Goal: Task Accomplishment & Management: Complete application form

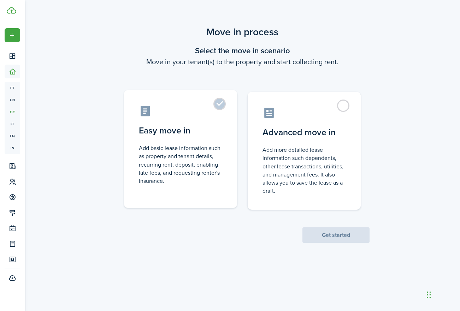
click at [221, 108] on label "Easy move in Add basic lease information such as property and tenant details, r…" at bounding box center [180, 149] width 113 height 118
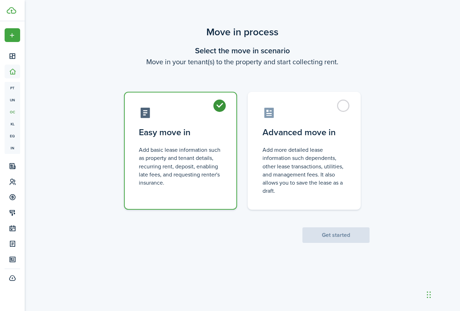
radio input "true"
click at [333, 238] on button "Get started" at bounding box center [335, 236] width 67 height 16
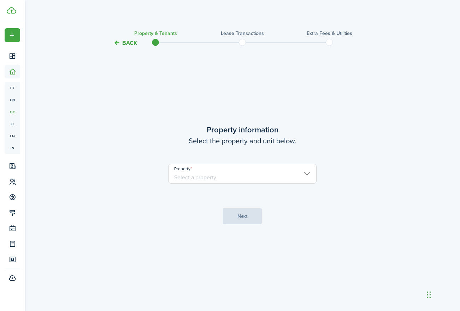
click at [257, 174] on input "Property" at bounding box center [242, 174] width 148 height 20
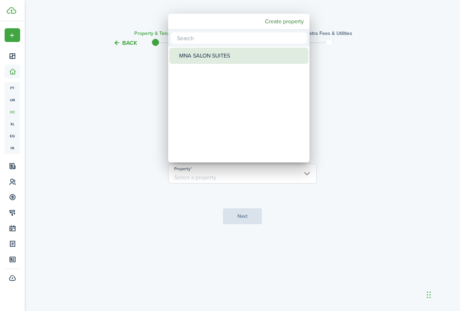
click at [251, 58] on div "MNA SALON SUITES" at bounding box center [241, 56] width 125 height 16
type input "MNA SALON SUITES"
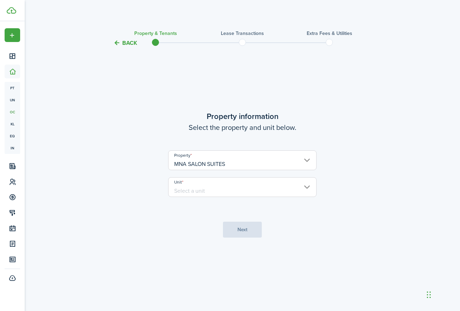
click at [188, 187] on input "Unit" at bounding box center [242, 187] width 148 height 20
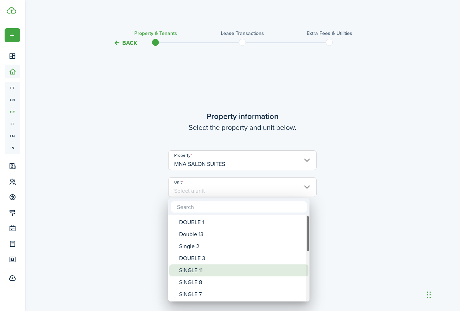
click at [191, 271] on div "SINGLE 11" at bounding box center [241, 271] width 125 height 12
type input "SINGLE 11"
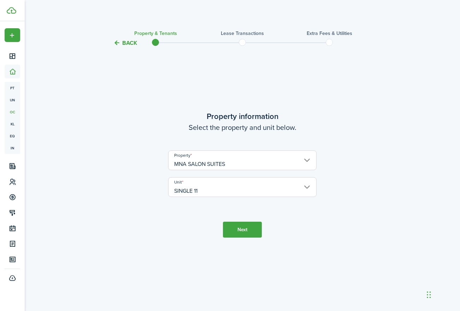
click at [249, 231] on button "Next" at bounding box center [242, 230] width 39 height 16
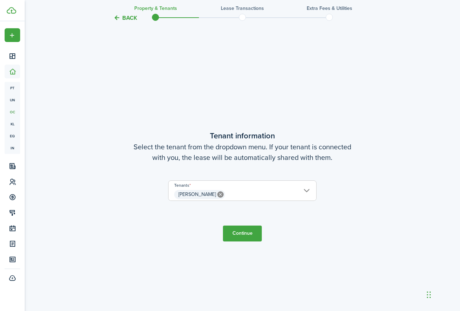
scroll to position [264, 0]
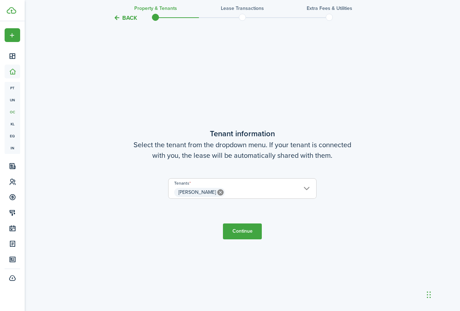
click at [246, 232] on button "Continue" at bounding box center [242, 232] width 39 height 16
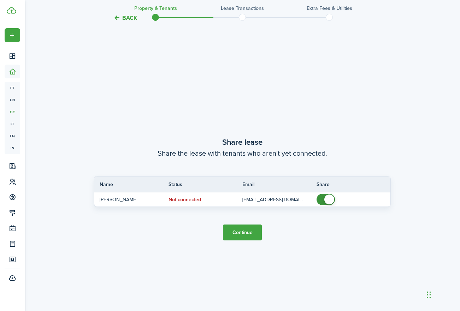
scroll to position [575, 0]
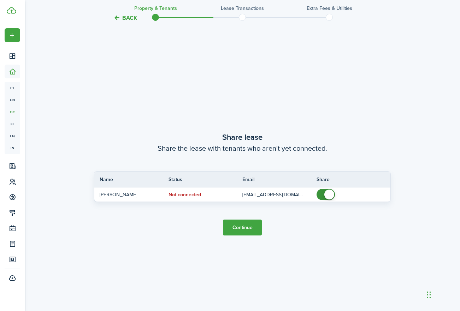
click at [243, 231] on button "Continue" at bounding box center [242, 228] width 39 height 16
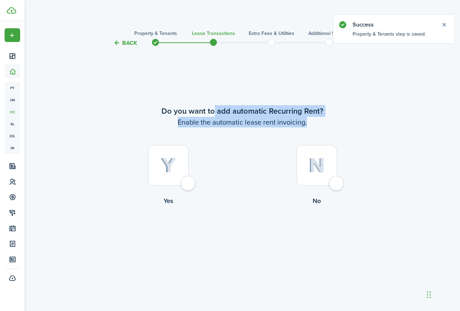
drag, startPoint x: 213, startPoint y: 111, endPoint x: 241, endPoint y: 130, distance: 34.3
click at [241, 130] on lease-wizard-rent-recurring-choice "Do you want to add automatic Recurring Rent? Enable the automatic lease rent in…" at bounding box center [242, 157] width 297 height 104
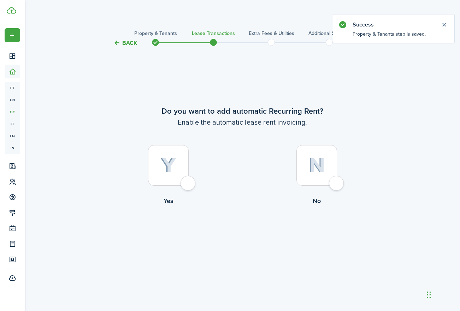
click at [189, 186] on div at bounding box center [168, 165] width 41 height 41
radio input "true"
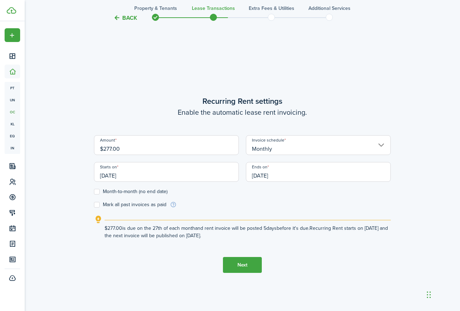
scroll to position [264, 0]
click at [152, 178] on input "[DATE]" at bounding box center [166, 171] width 145 height 20
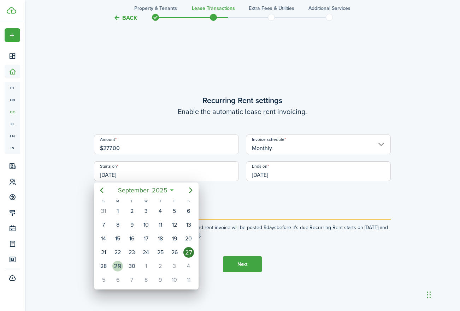
click at [119, 267] on div "29" at bounding box center [117, 266] width 11 height 11
type input "[DATE]"
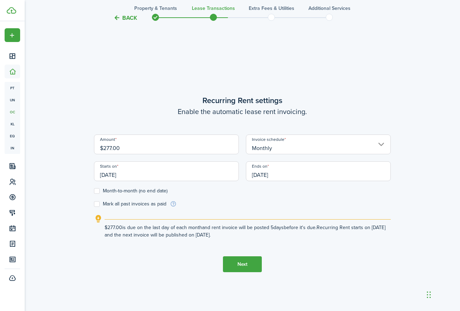
click at [261, 177] on input "[DATE]" at bounding box center [318, 171] width 145 height 20
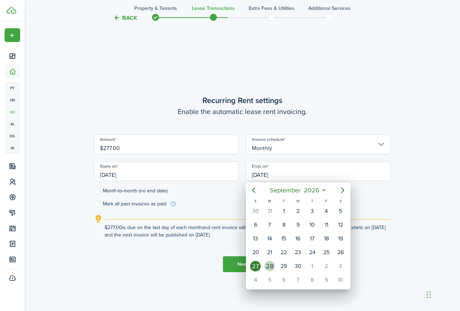
click at [273, 267] on div "28" at bounding box center [269, 266] width 11 height 11
type input "[DATE]"
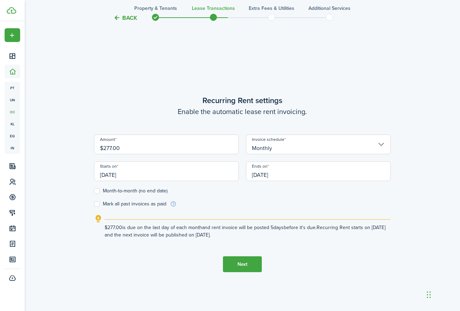
click at [249, 266] on button "Next" at bounding box center [242, 264] width 39 height 16
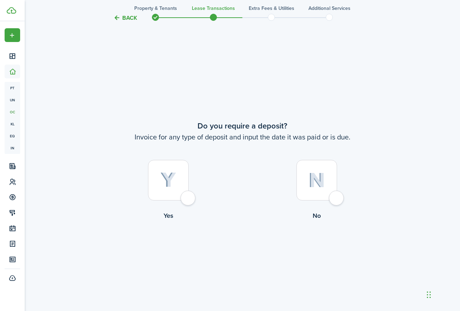
scroll to position [575, 0]
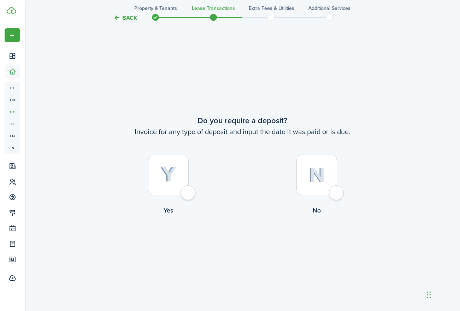
click at [187, 191] on div at bounding box center [168, 175] width 41 height 41
radio input "true"
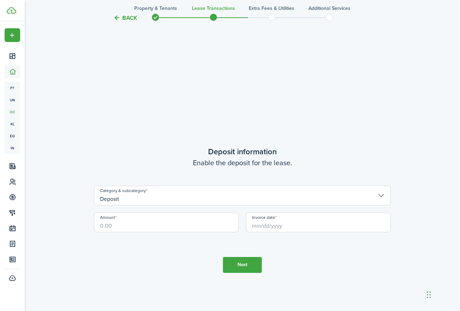
scroll to position [886, 0]
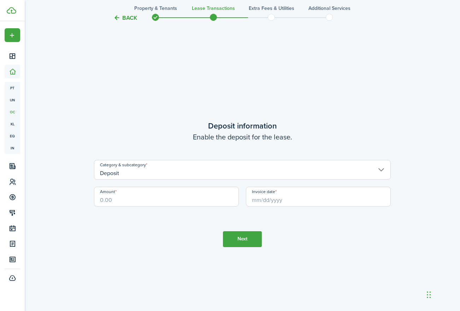
click at [154, 199] on input "Amount" at bounding box center [166, 197] width 145 height 20
type input "$350.00"
click at [274, 202] on input "Invoice date" at bounding box center [318, 197] width 145 height 20
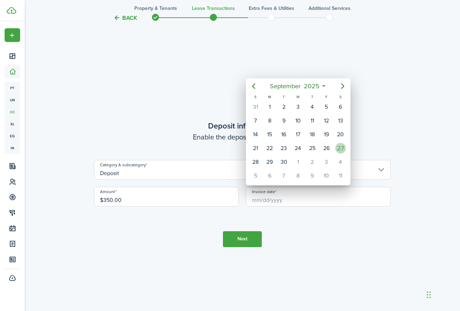
click at [341, 150] on div "27" at bounding box center [340, 148] width 11 height 11
type input "[DATE]"
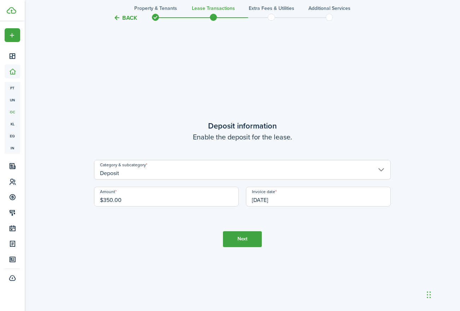
click at [241, 243] on button "Next" at bounding box center [242, 239] width 39 height 16
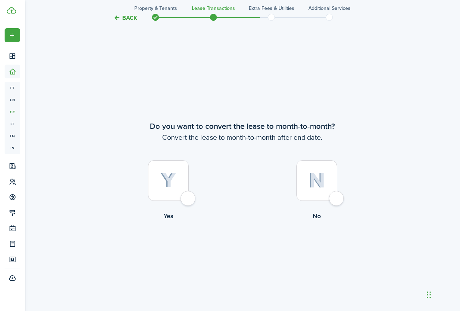
scroll to position [1198, 0]
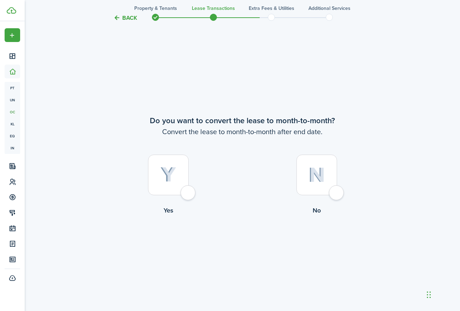
click at [315, 195] on label "No" at bounding box center [316, 187] width 148 height 64
radio input "true"
click at [248, 243] on button "Continue" at bounding box center [242, 244] width 39 height 16
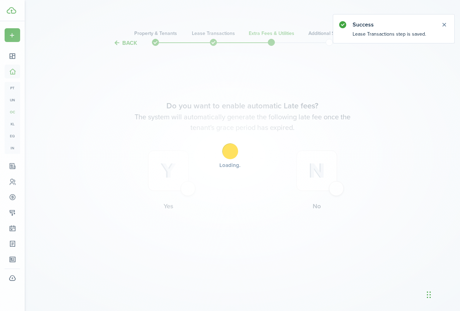
scroll to position [0, 0]
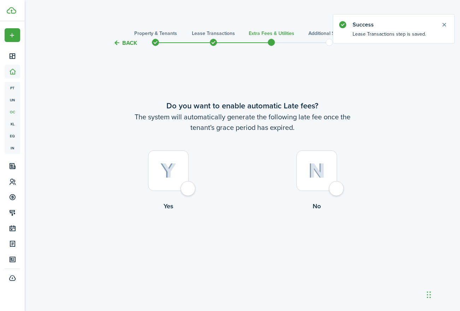
click at [184, 191] on div at bounding box center [168, 170] width 41 height 41
radio input "true"
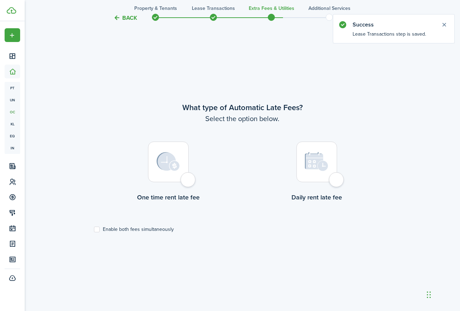
scroll to position [264, 0]
click at [329, 177] on div at bounding box center [316, 161] width 41 height 41
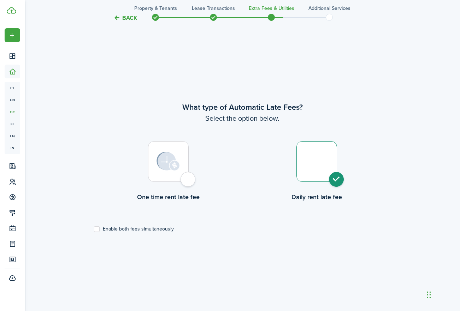
radio input "true"
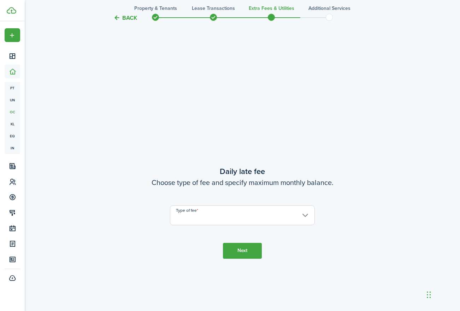
scroll to position [575, 0]
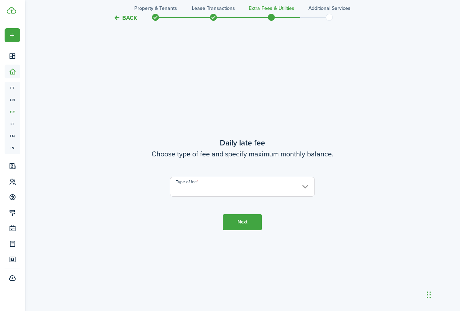
click at [266, 191] on input "Type of fee" at bounding box center [242, 187] width 145 height 20
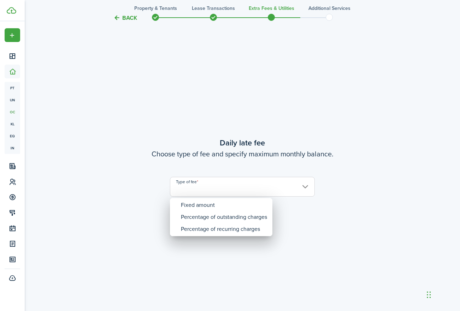
click at [298, 124] on div at bounding box center [229, 155] width 573 height 424
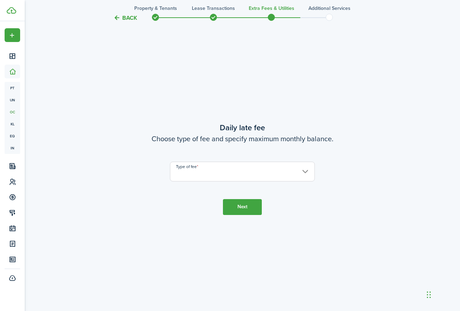
scroll to position [622, 0]
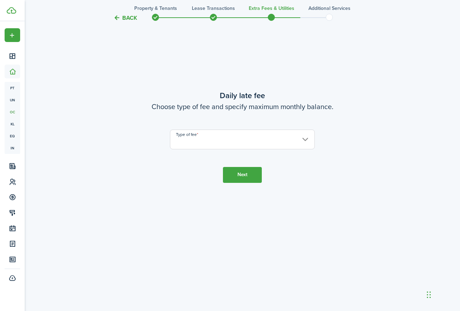
click at [279, 138] on input "Type of fee" at bounding box center [242, 140] width 145 height 20
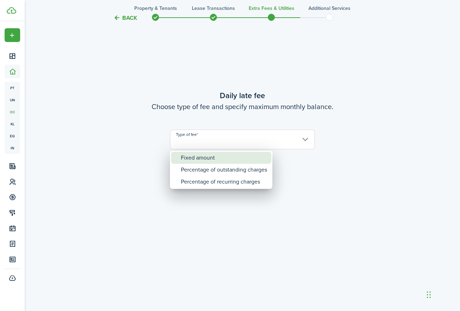
click at [262, 158] on div "Fixed amount" at bounding box center [224, 158] width 86 height 12
type input "Fixed amount"
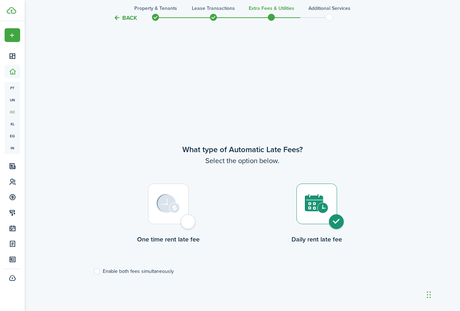
scroll to position [0, 0]
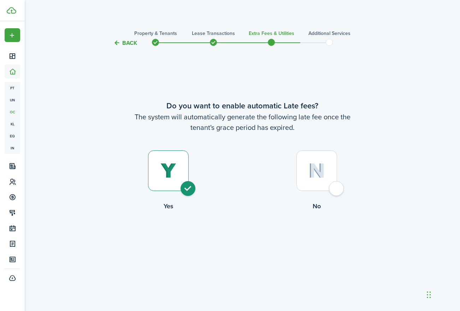
click at [126, 41] on button "Back" at bounding box center [125, 42] width 24 height 7
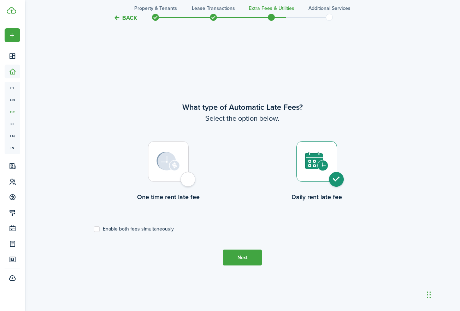
click at [130, 20] on button "Back" at bounding box center [125, 17] width 24 height 7
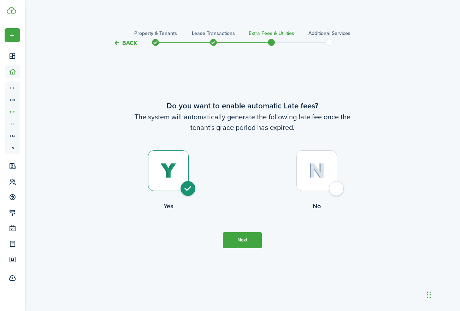
click at [130, 20] on dashboard-content "Back Property & Tenants Lease Transactions Extra fees & Utilities Additional Se…" at bounding box center [242, 311] width 435 height 622
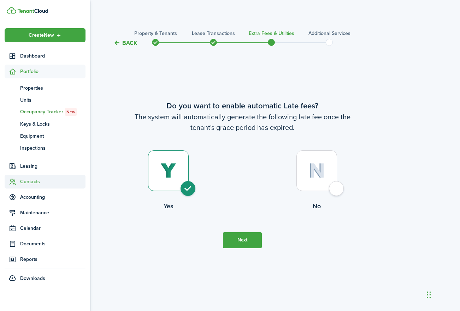
click at [31, 182] on span "Contacts" at bounding box center [52, 181] width 65 height 7
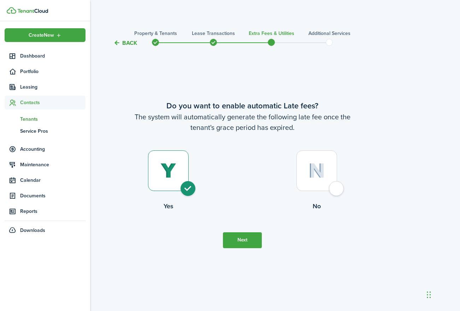
click at [34, 119] on span "Tenants" at bounding box center [52, 119] width 65 height 7
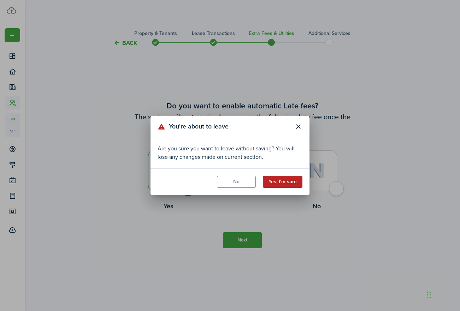
click at [286, 179] on button "Yes, I'm sure" at bounding box center [283, 182] width 40 height 12
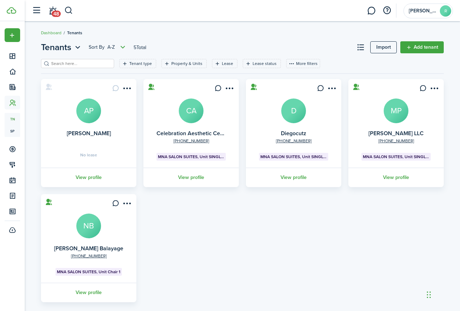
scroll to position [11, 0]
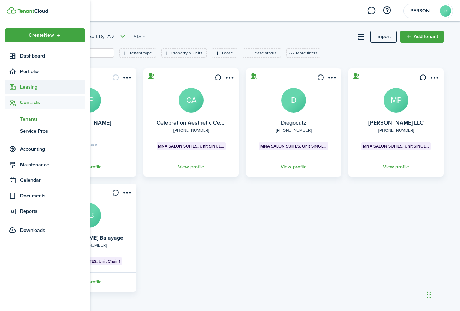
click at [16, 87] on sidebar-link-icon at bounding box center [13, 86] width 16 height 7
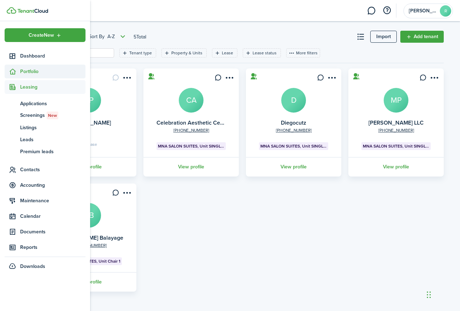
click at [29, 73] on span "Portfolio" at bounding box center [52, 71] width 65 height 7
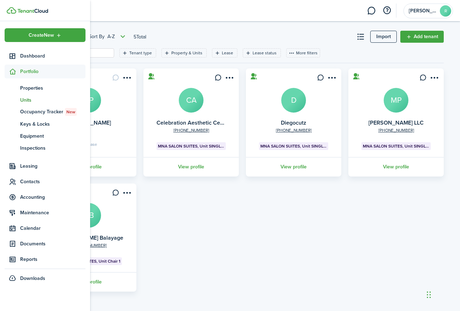
click at [27, 101] on span "Units" at bounding box center [52, 99] width 65 height 7
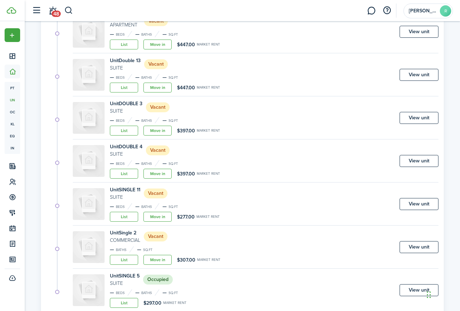
scroll to position [325, 0]
click at [161, 217] on link "Move in" at bounding box center [157, 216] width 28 height 10
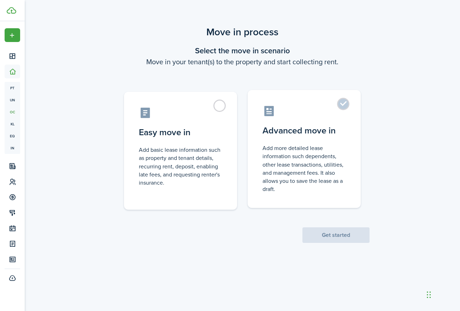
click at [344, 104] on label "Advanced move in Add more detailed lease information such dependents, other lea…" at bounding box center [304, 149] width 113 height 118
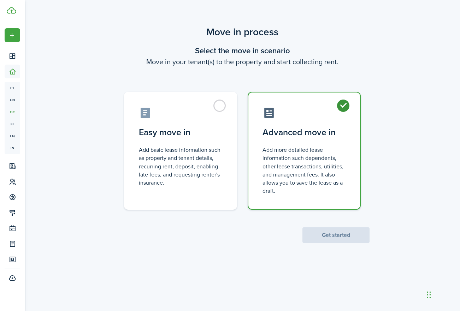
radio input "true"
click at [333, 234] on button "Get started" at bounding box center [335, 236] width 67 height 16
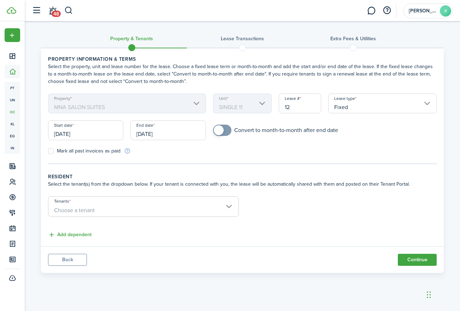
click at [176, 209] on span "Choose a tenant" at bounding box center [143, 211] width 190 height 12
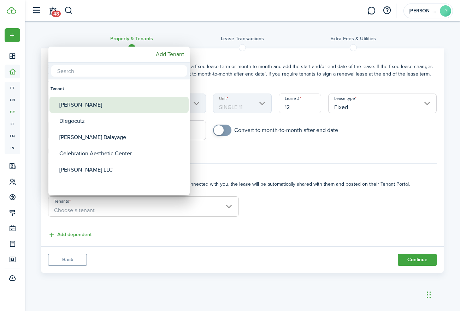
click at [125, 107] on div "[PERSON_NAME]" at bounding box center [121, 105] width 125 height 16
type input "[PERSON_NAME]"
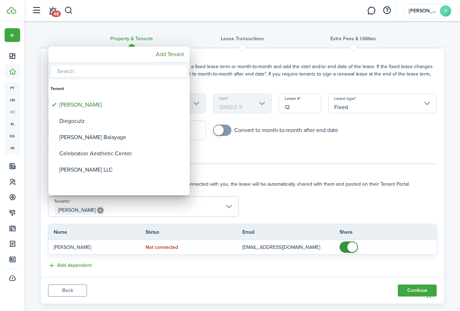
click at [409, 291] on div at bounding box center [229, 155] width 573 height 424
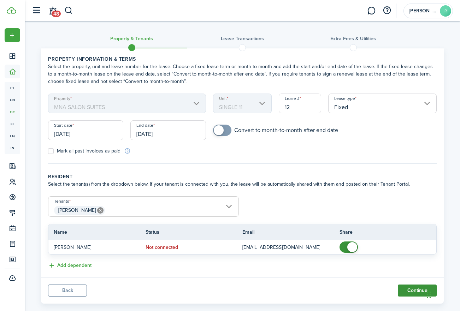
click at [413, 292] on button "Continue" at bounding box center [417, 291] width 39 height 12
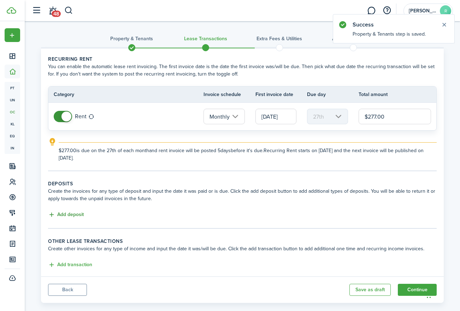
click at [72, 216] on button "Add deposit" at bounding box center [66, 215] width 36 height 8
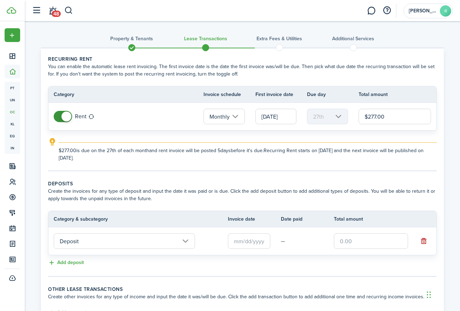
click at [250, 247] on input "text" at bounding box center [249, 242] width 42 height 16
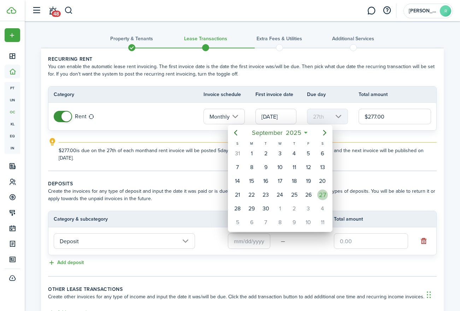
click at [321, 198] on div "27" at bounding box center [322, 195] width 11 height 11
type input "[DATE]"
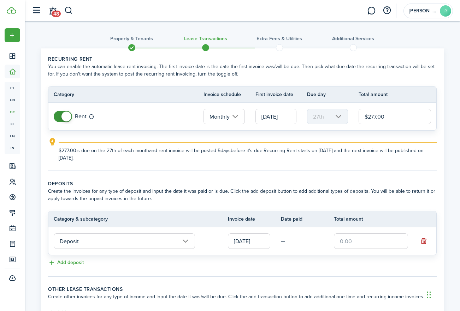
click at [339, 246] on input "text" at bounding box center [371, 242] width 74 height 16
type input "$350.00"
click at [242, 273] on tc-wizard-step "Deposits Create the invoices for any type of deposit and input the date it was …" at bounding box center [242, 228] width 389 height 97
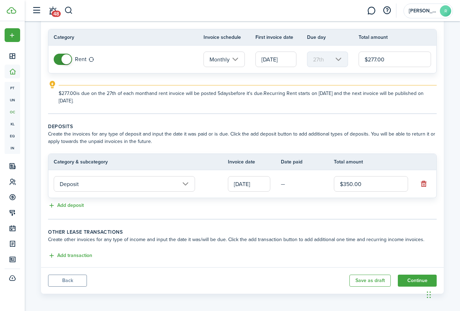
scroll to position [58, 0]
click at [275, 60] on input "[DATE]" at bounding box center [275, 59] width 41 height 16
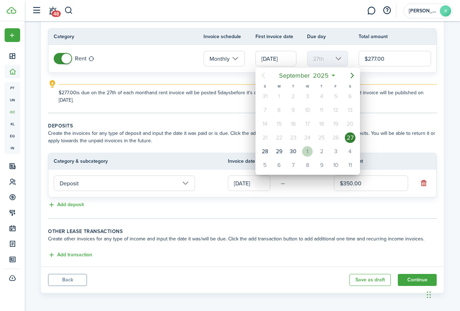
click at [308, 154] on div "1" at bounding box center [307, 151] width 11 height 11
type input "[DATE]"
type input "1st"
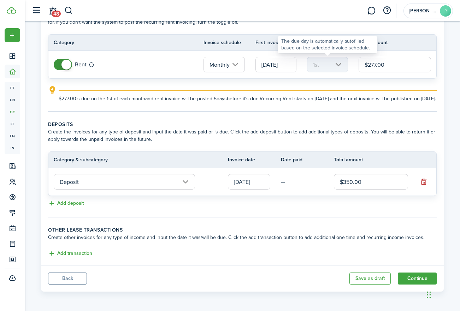
click at [328, 62] on mbsc-scroller "1st" at bounding box center [327, 65] width 41 height 16
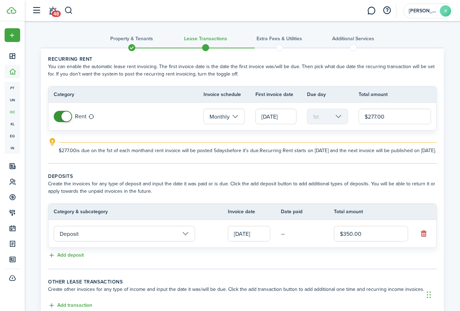
scroll to position [3, 0]
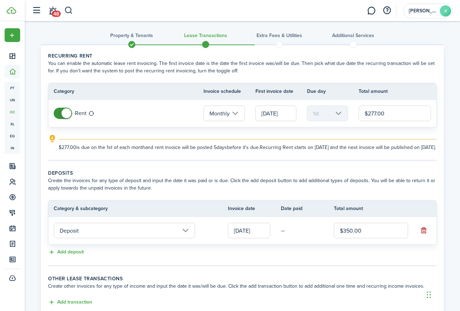
click at [272, 110] on input "[DATE]" at bounding box center [275, 114] width 41 height 16
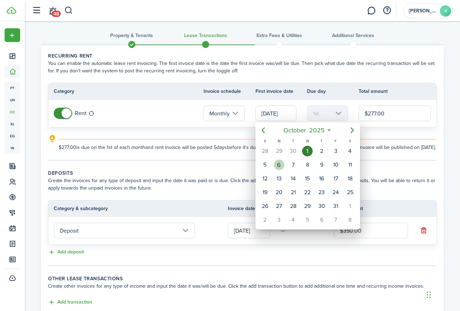
click at [280, 165] on div "6" at bounding box center [279, 165] width 11 height 11
type input "[DATE]"
type input "6th"
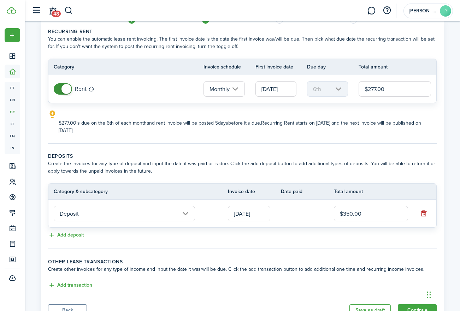
scroll to position [59, 0]
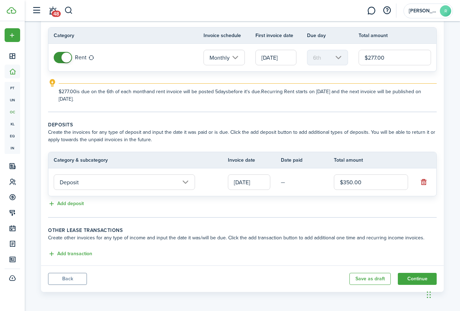
click at [222, 59] on input "Monthly" at bounding box center [223, 58] width 41 height 16
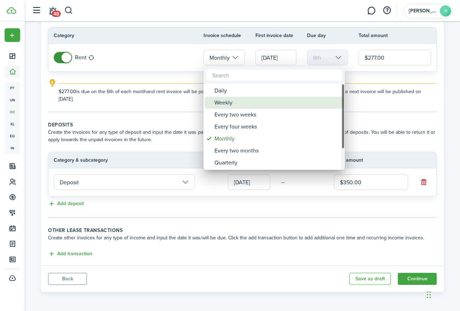
click at [221, 102] on div "Weekly" at bounding box center [276, 103] width 125 height 12
type input "Weekly"
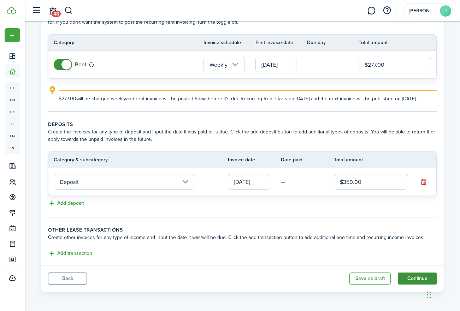
click at [415, 280] on button "Continue" at bounding box center [417, 279] width 39 height 12
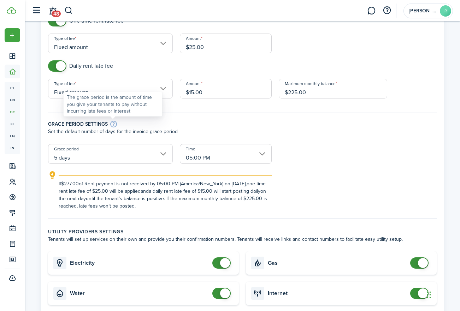
scroll to position [83, 0]
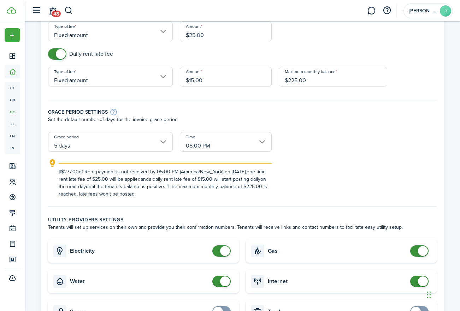
click at [106, 147] on input "5 days" at bounding box center [110, 142] width 125 height 20
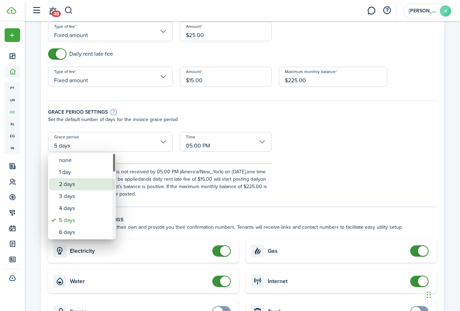
click at [86, 185] on div "2 days" at bounding box center [85, 184] width 52 height 12
type input "2 days"
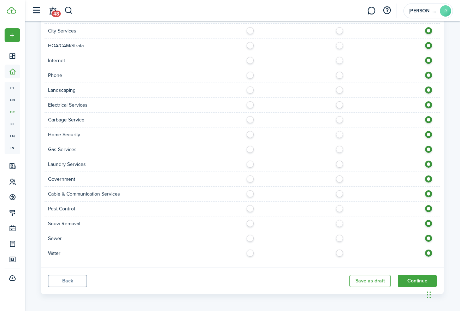
scroll to position [509, 0]
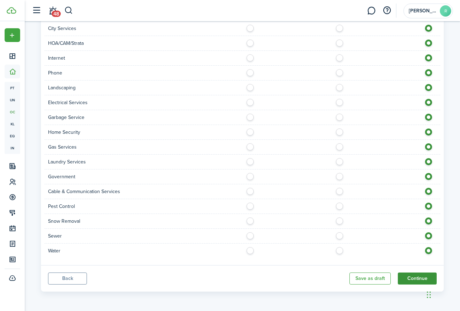
click at [420, 280] on button "Continue" at bounding box center [417, 279] width 39 height 12
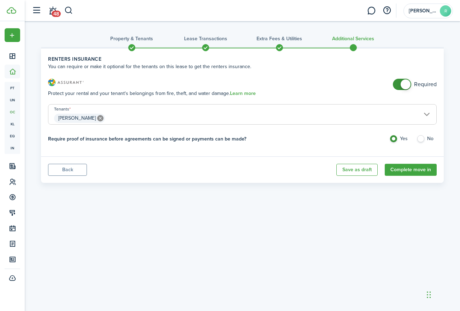
click at [422, 139] on label "No" at bounding box center [427, 140] width 20 height 11
radio input "false"
radio input "true"
click at [403, 171] on button "Complete move in" at bounding box center [411, 170] width 52 height 12
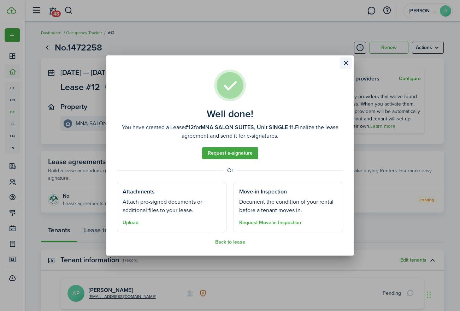
click at [346, 64] on button "Close modal" at bounding box center [346, 63] width 12 height 12
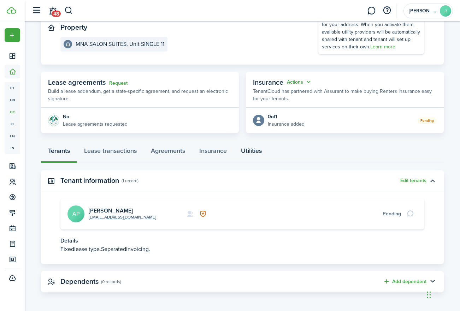
scroll to position [80, 0]
click at [124, 217] on link "[EMAIL_ADDRESS][DOMAIN_NAME]" at bounding box center [122, 217] width 67 height 6
click at [123, 150] on link "Lease transactions" at bounding box center [110, 152] width 67 height 21
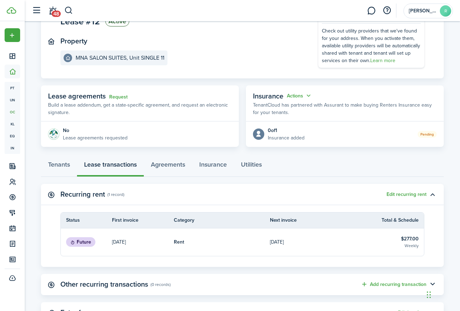
scroll to position [66, 0]
click at [59, 165] on link "Tenants" at bounding box center [59, 165] width 36 height 21
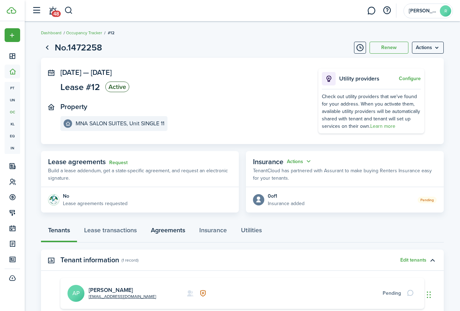
click at [173, 230] on link "Agreements" at bounding box center [168, 231] width 48 height 21
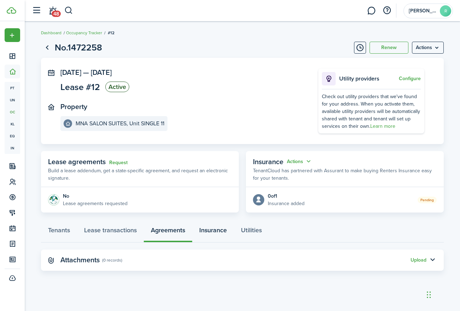
click at [216, 232] on link "Insurance" at bounding box center [213, 231] width 42 height 21
click at [271, 259] on panel-main-header "Renters insurance (0 record)" at bounding box center [242, 260] width 403 height 21
click at [430, 260] on button "button" at bounding box center [432, 260] width 12 height 12
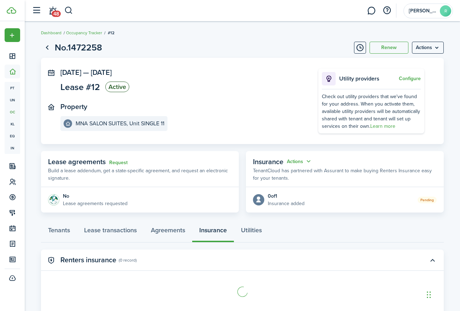
scroll to position [25, 0]
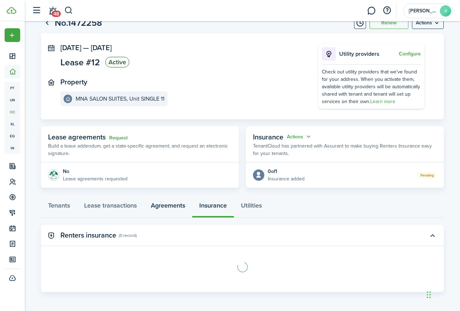
click at [172, 205] on link "Agreements" at bounding box center [168, 207] width 48 height 21
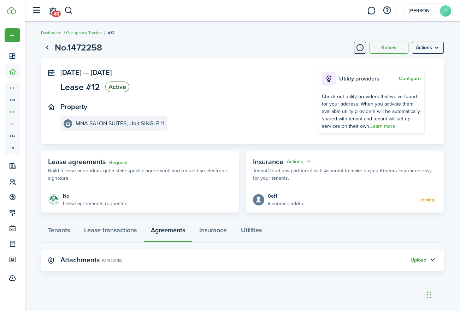
click at [418, 262] on button "Upload" at bounding box center [418, 261] width 16 height 6
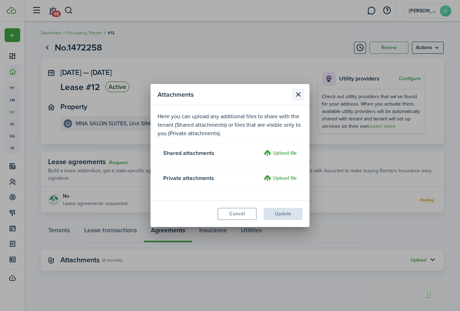
click at [299, 96] on button "Close modal" at bounding box center [298, 95] width 12 height 12
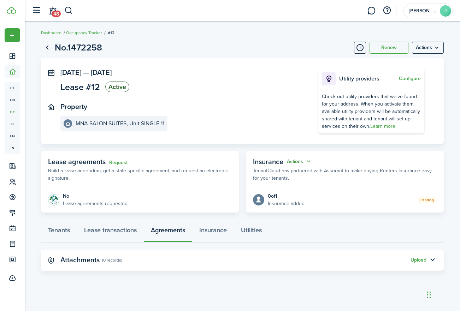
click at [300, 161] on button "Actions" at bounding box center [299, 162] width 25 height 8
click at [276, 189] on button "Cancel" at bounding box center [282, 188] width 62 height 12
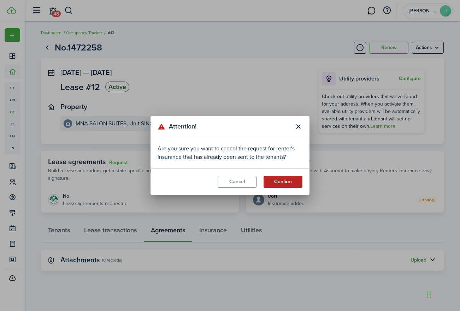
click at [285, 182] on button "Confirm" at bounding box center [283, 182] width 39 height 12
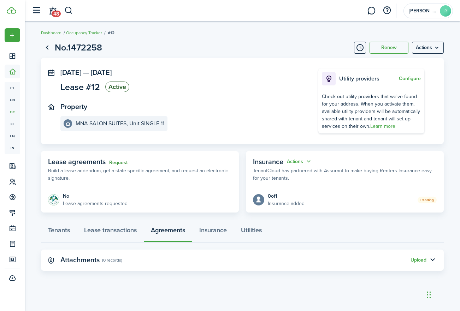
click at [117, 163] on link "Request" at bounding box center [118, 163] width 18 height 6
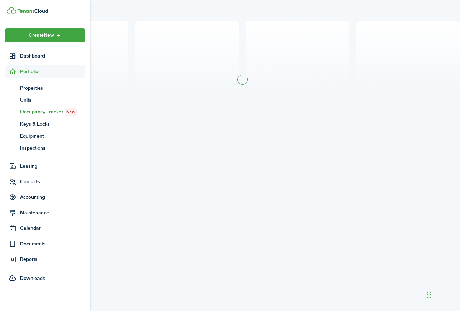
click at [50, 111] on span "Occupancy Tracker New" at bounding box center [52, 112] width 65 height 8
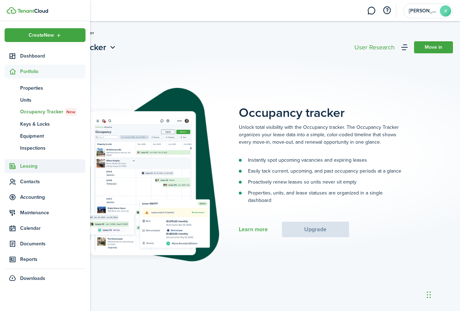
click at [34, 164] on span "Leasing" at bounding box center [52, 166] width 65 height 7
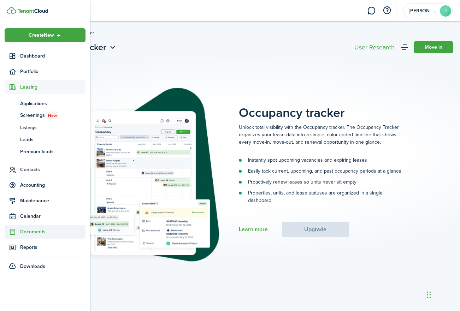
click at [26, 233] on span "Documents" at bounding box center [52, 231] width 65 height 7
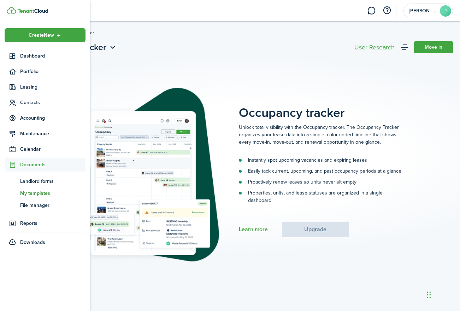
click at [36, 194] on span "My templates" at bounding box center [52, 193] width 65 height 7
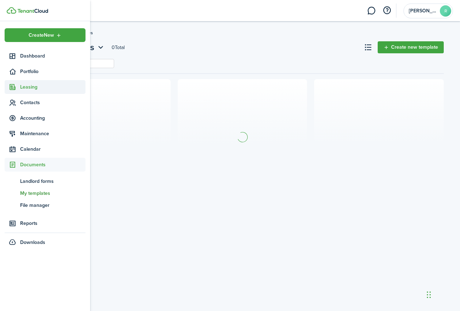
click at [28, 87] on span "Leasing" at bounding box center [52, 86] width 65 height 7
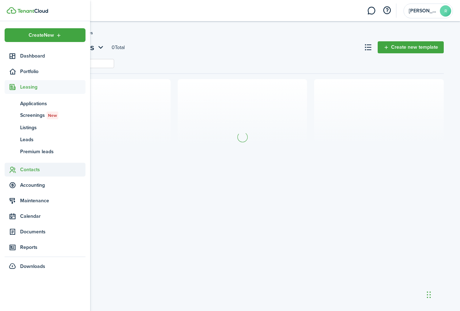
click at [29, 166] on span "Contacts" at bounding box center [52, 169] width 65 height 7
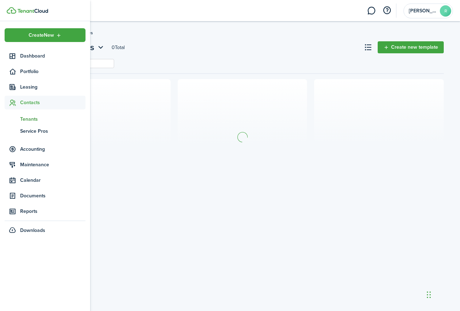
click at [32, 118] on span "Tenants" at bounding box center [52, 119] width 65 height 7
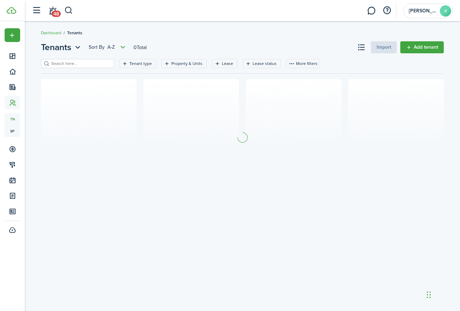
click at [287, 138] on section at bounding box center [242, 137] width 403 height 117
